Goal: Transaction & Acquisition: Purchase product/service

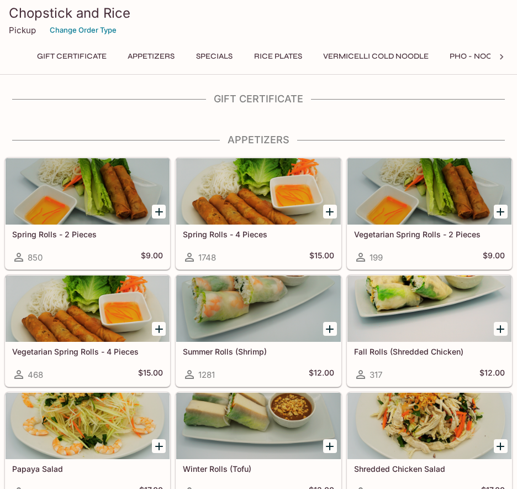
click at [333, 211] on icon "Add Spring Rolls - 4 Pieces" at bounding box center [329, 211] width 13 height 13
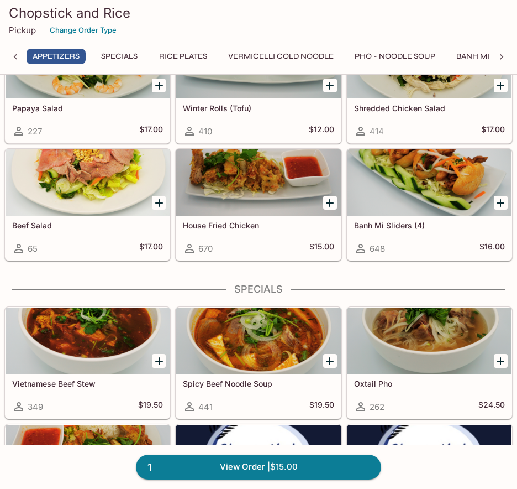
scroll to position [358, 0]
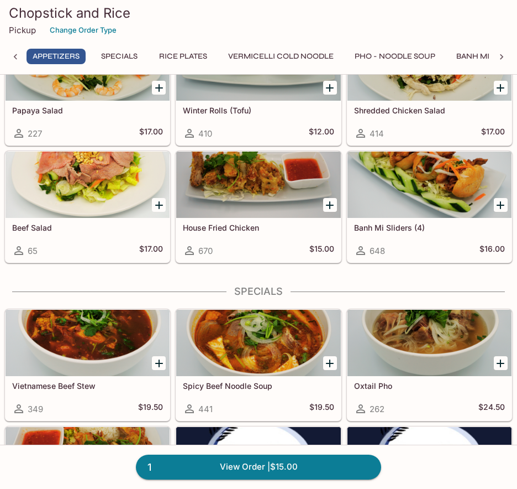
click at [452, 189] on div at bounding box center [430, 184] width 164 height 66
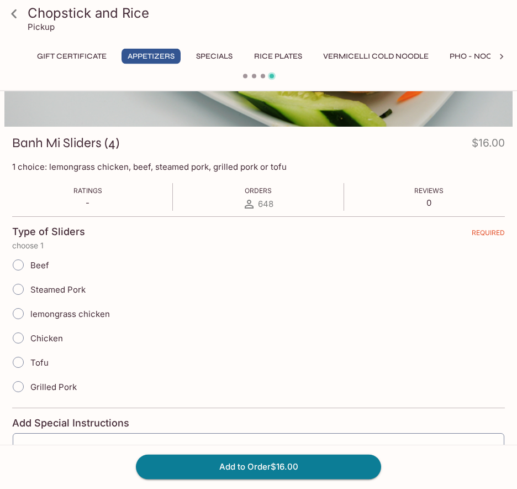
scroll to position [116, 0]
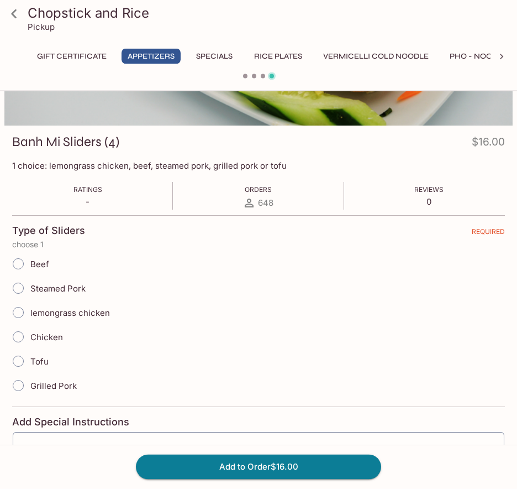
click at [18, 389] on input "Grilled Pork" at bounding box center [18, 385] width 23 height 23
radio input "true"
click at [276, 468] on button "Add to Order $16.00" at bounding box center [258, 466] width 245 height 24
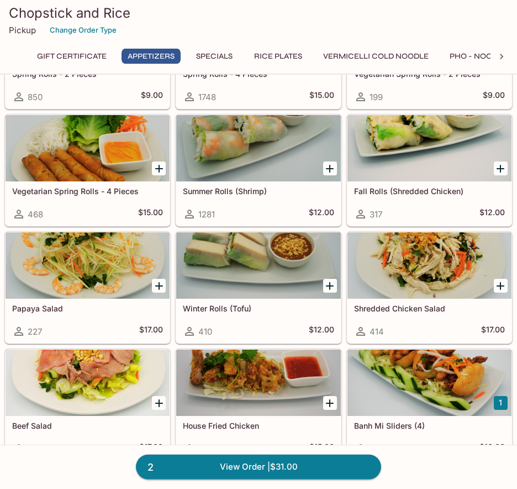
click at [159, 286] on icon "Add Papaya Salad" at bounding box center [159, 287] width 8 height 8
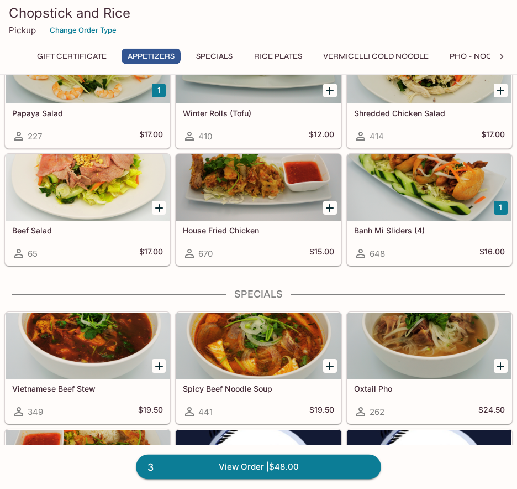
scroll to position [356, 0]
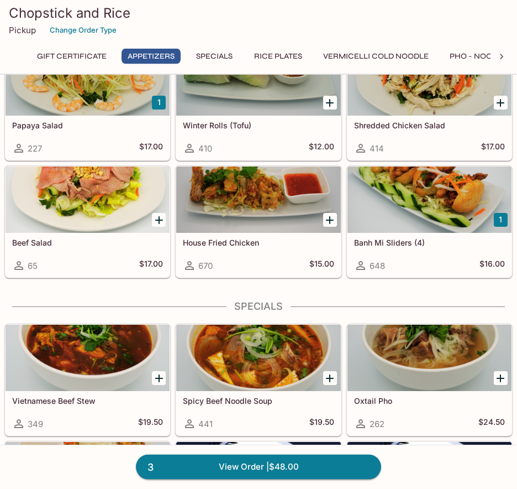
click at [335, 226] on icon "Add House Fried Chicken" at bounding box center [329, 220] width 13 height 13
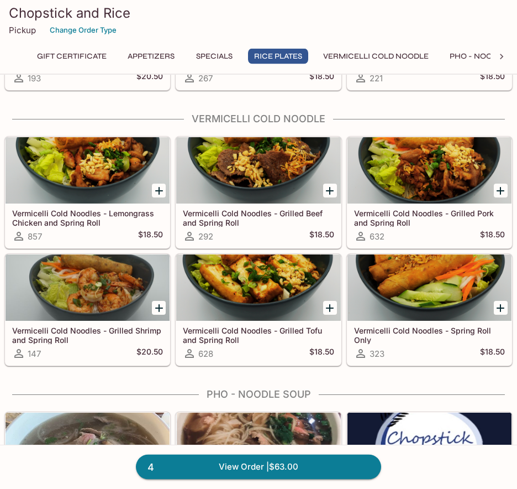
scroll to position [1082, 0]
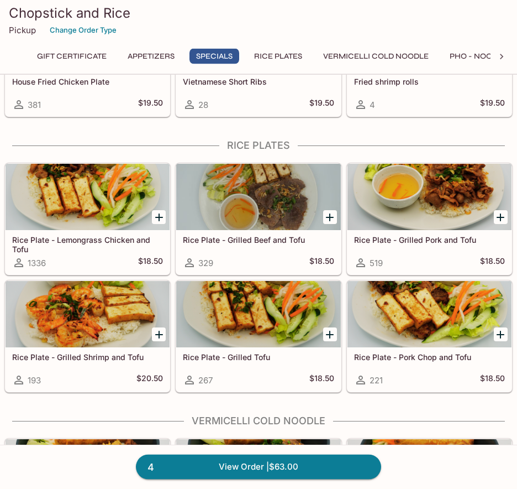
click at [503, 219] on icon "Add Rice Plate - Grilled Pork and Tofu" at bounding box center [500, 217] width 13 height 13
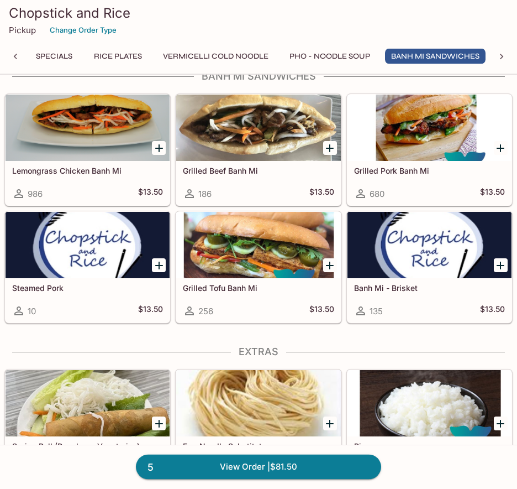
scroll to position [2143, 0]
click at [495, 151] on icon "Add Grilled Pork Banh Mi" at bounding box center [500, 148] width 13 height 13
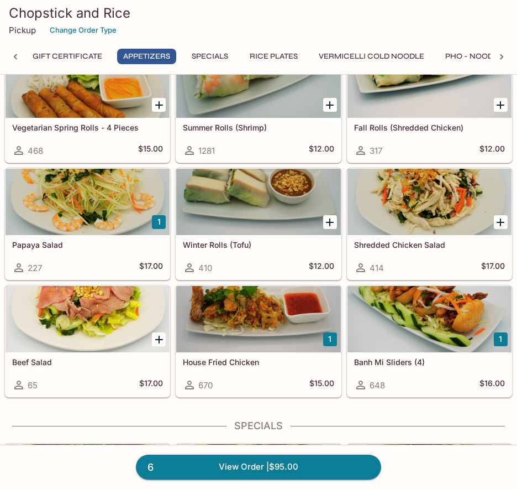
scroll to position [230, 0]
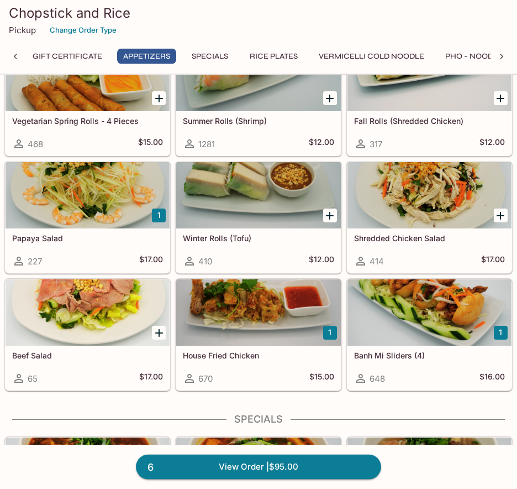
click at [501, 332] on button "1" at bounding box center [501, 333] width 14 height 14
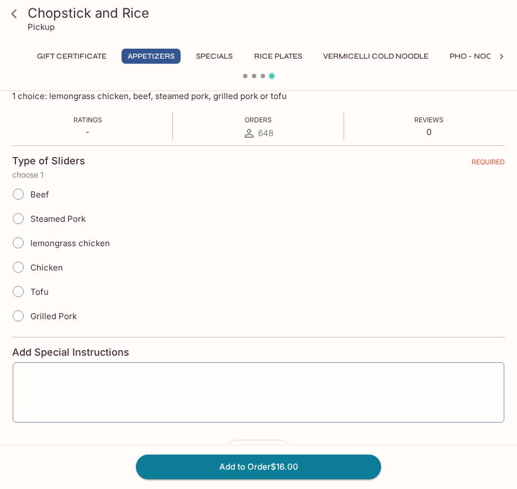
scroll to position [224, 0]
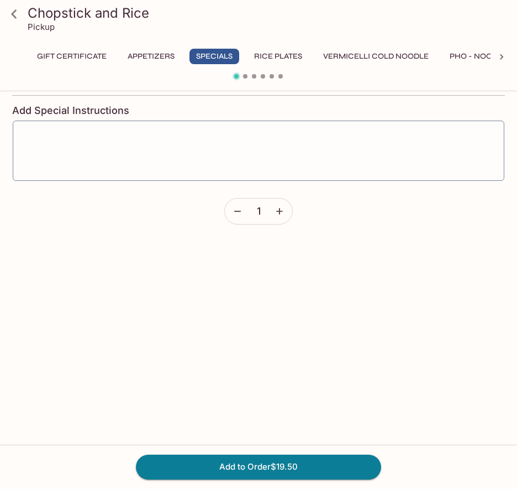
click at [23, 18] on icon at bounding box center [13, 13] width 19 height 19
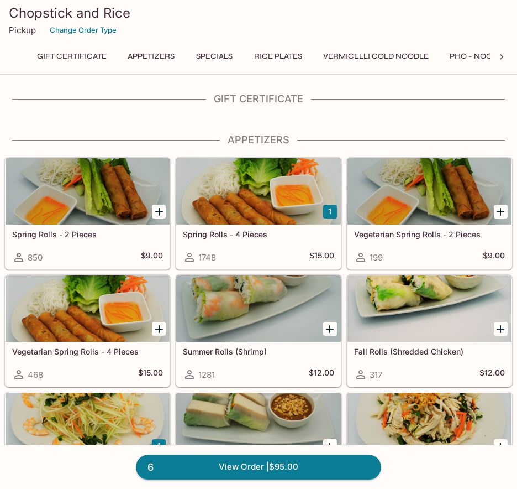
click at [334, 210] on button "1" at bounding box center [330, 212] width 14 height 14
click at [326, 212] on button "2" at bounding box center [330, 212] width 14 height 14
click at [301, 212] on div at bounding box center [258, 191] width 164 height 66
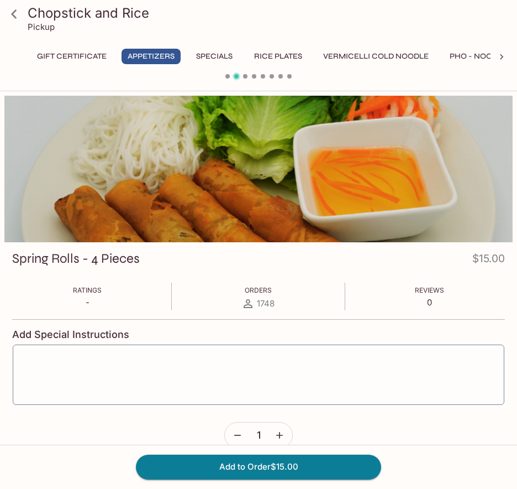
click at [243, 435] on icon "button" at bounding box center [237, 435] width 11 height 11
click at [192, 469] on button "Add to Order $15.00" at bounding box center [258, 466] width 245 height 24
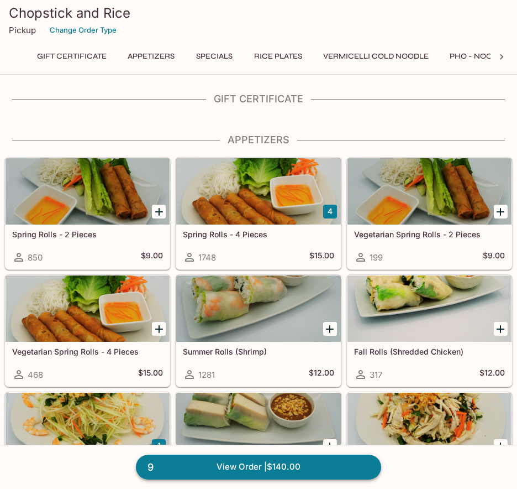
click at [332, 470] on link "9 View Order | $140.00" at bounding box center [258, 466] width 245 height 24
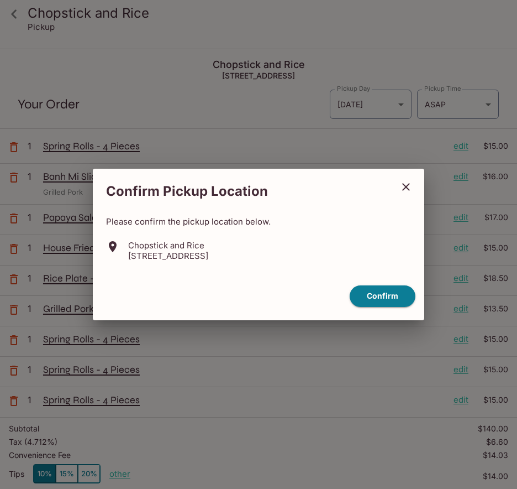
click at [414, 196] on button "close" at bounding box center [407, 187] width 28 height 28
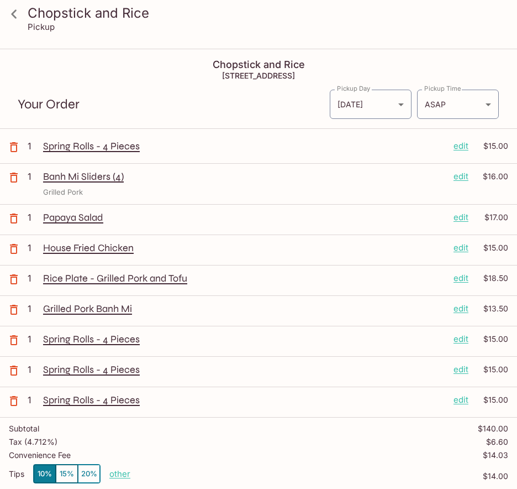
click at [464, 154] on div "Spring Rolls - 4 Pieces edit $15.00" at bounding box center [275, 148] width 465 height 17
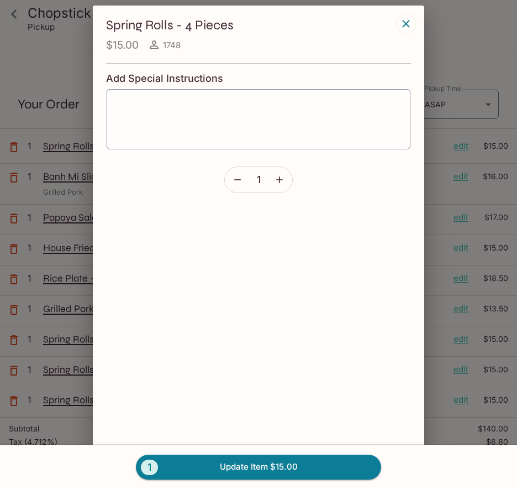
click at [240, 179] on icon "button" at bounding box center [237, 179] width 7 height 1
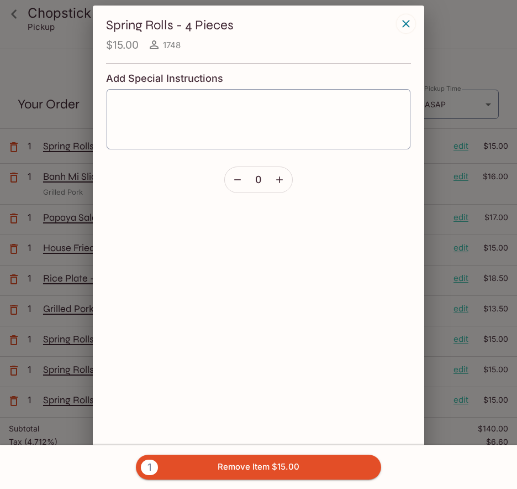
click at [237, 187] on button "button" at bounding box center [237, 179] width 25 height 25
click at [414, 20] on button "button" at bounding box center [406, 23] width 19 height 19
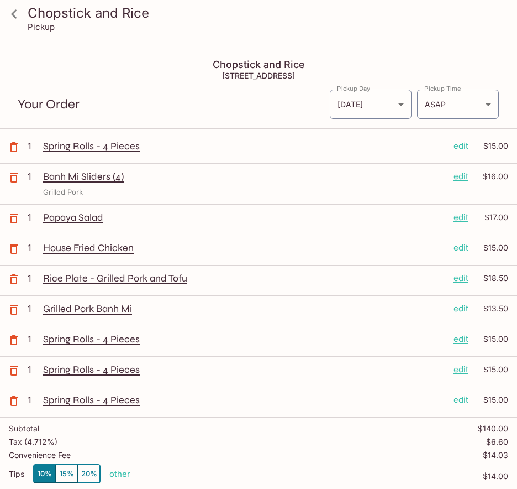
click at [17, 401] on icon "button" at bounding box center [14, 401] width 8 height 10
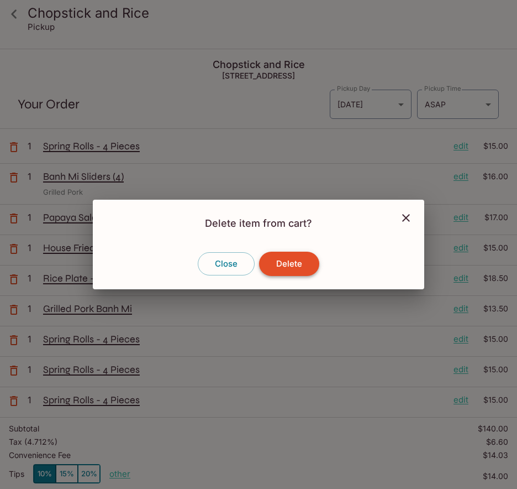
click at [302, 269] on button "Delete" at bounding box center [289, 264] width 60 height 24
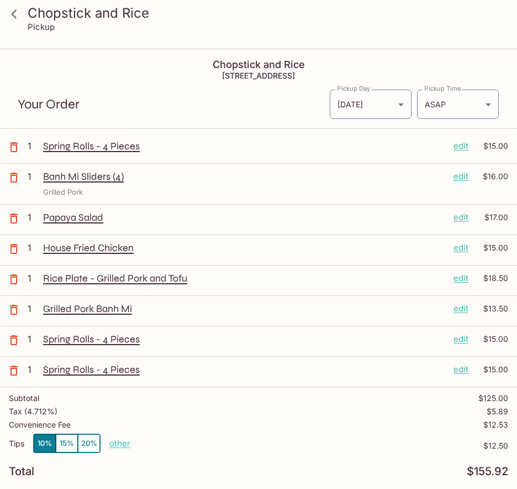
click at [17, 372] on icon "button" at bounding box center [14, 370] width 8 height 10
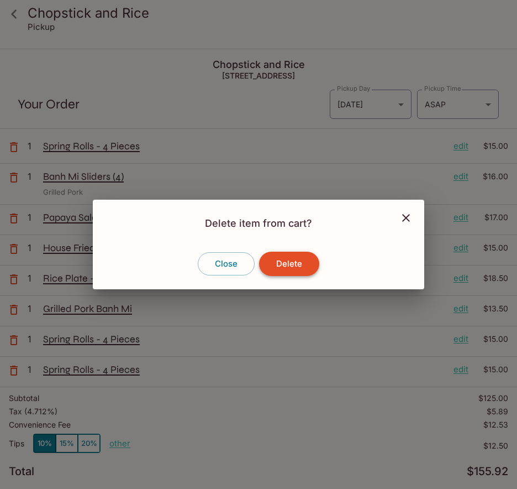
click at [298, 271] on button "Delete" at bounding box center [289, 264] width 60 height 24
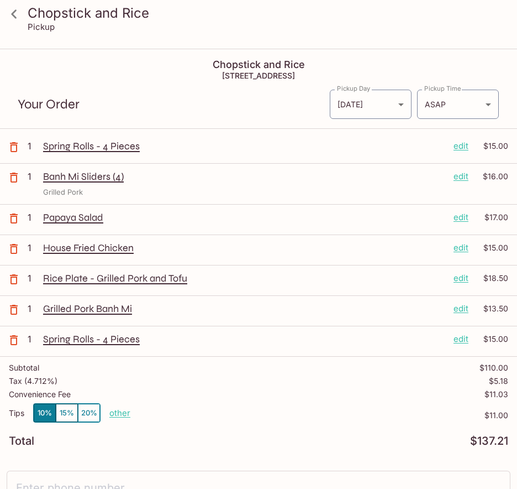
click at [14, 178] on icon "button" at bounding box center [13, 177] width 13 height 13
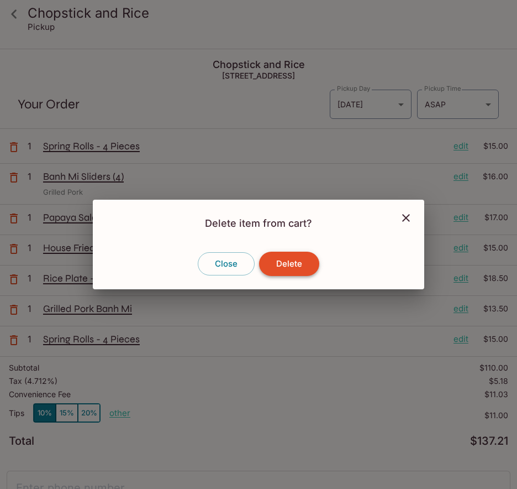
click at [292, 268] on button "Delete" at bounding box center [289, 264] width 60 height 24
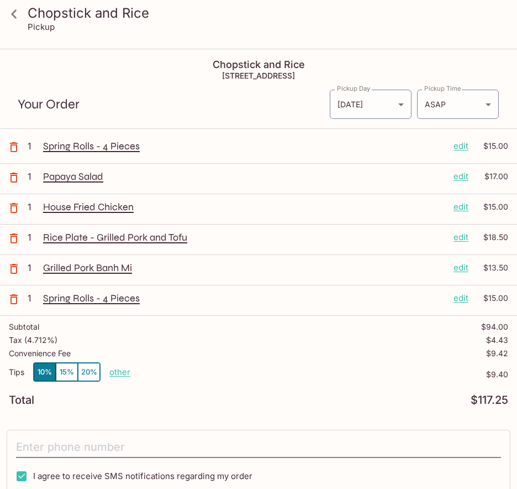
click at [11, 142] on icon "button" at bounding box center [13, 146] width 13 height 13
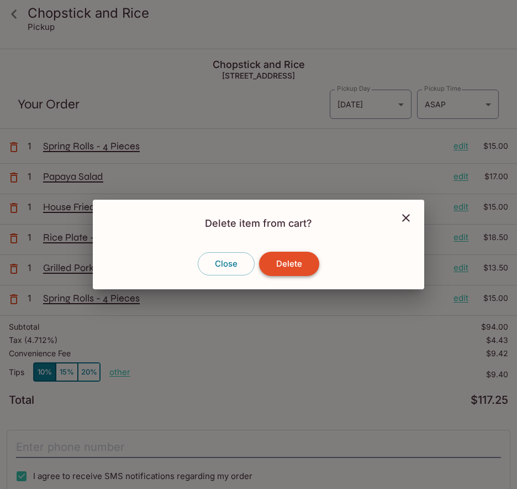
click at [297, 265] on button "Delete" at bounding box center [289, 264] width 60 height 24
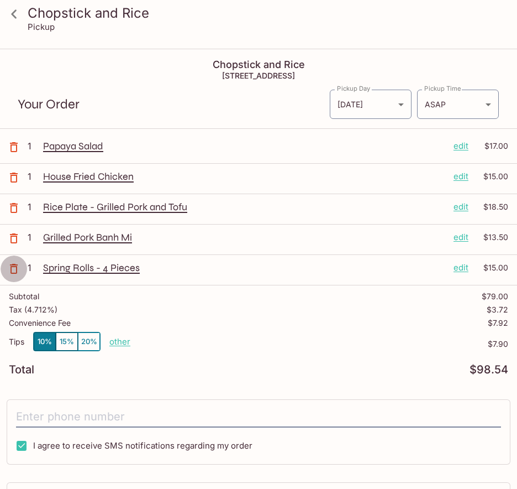
click at [14, 276] on button "button" at bounding box center [14, 269] width 28 height 28
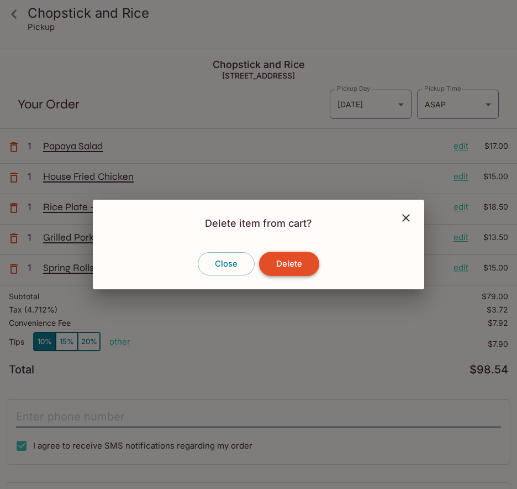
click at [291, 270] on button "Delete" at bounding box center [289, 264] width 60 height 24
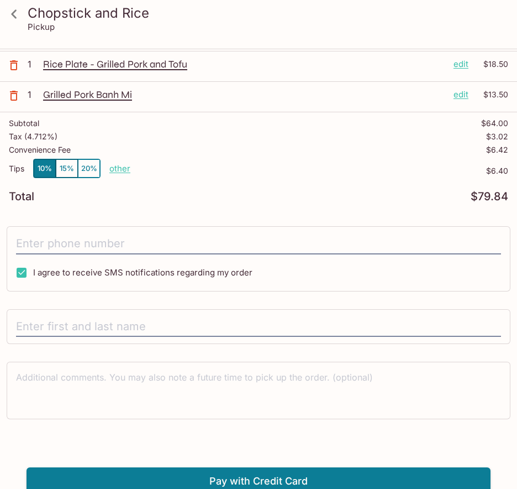
scroll to position [148, 0]
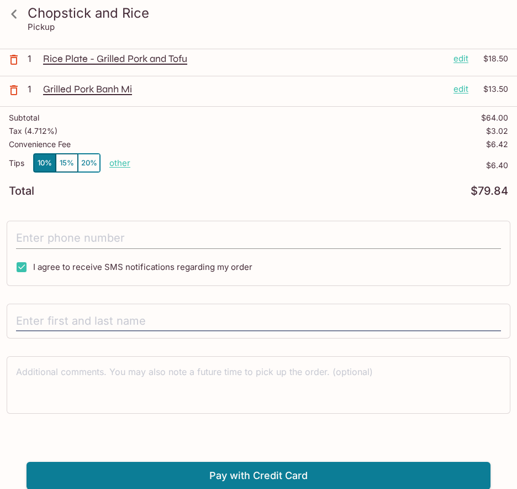
click at [293, 240] on input "tel" at bounding box center [258, 238] width 485 height 21
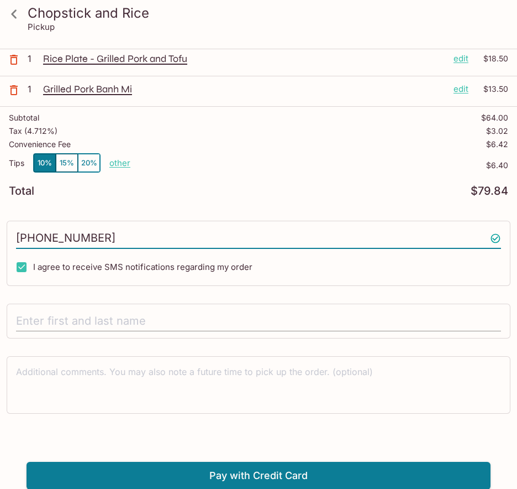
type input "[PHONE_NUMBER]"
click at [301, 317] on input "text" at bounding box center [258, 321] width 485 height 21
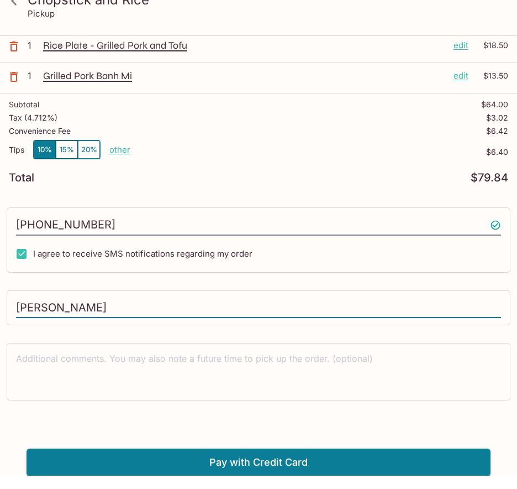
type input "[PERSON_NAME]"
